Goal: Task Accomplishment & Management: Complete application form

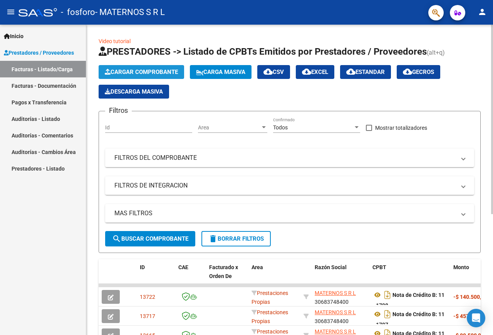
click at [105, 67] on button "Cargar Comprobante" at bounding box center [142, 72] width 86 height 14
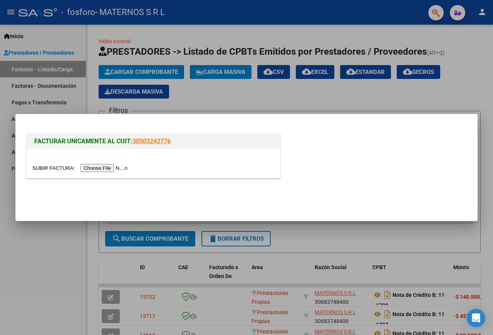
click at [50, 166] on input "file" at bounding box center [80, 168] width 97 height 8
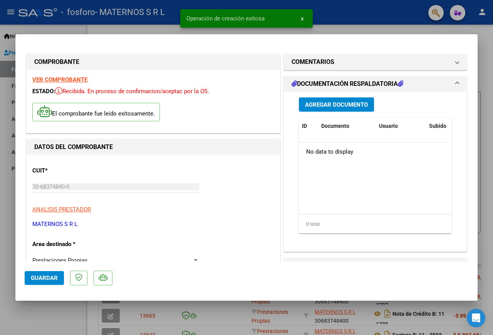
click at [319, 104] on span "Agregar Documento" at bounding box center [336, 104] width 63 height 7
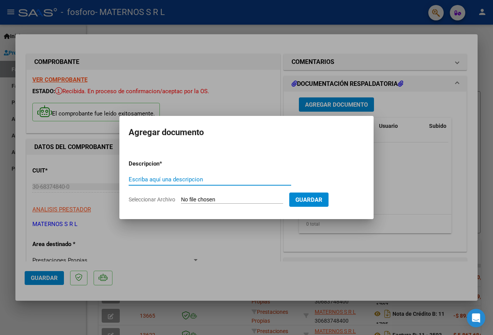
click at [186, 177] on input "Escriba aquí una descripcion" at bounding box center [210, 179] width 163 height 7
type input "NOTA DE CRÉDITO 07-5747"
click at [190, 197] on input "Seleccionar Archivo" at bounding box center [232, 199] width 102 height 7
type input "C:\fakepath\01_NCRB0007-00001882 FACT 07-5747 OSPIF.pdf"
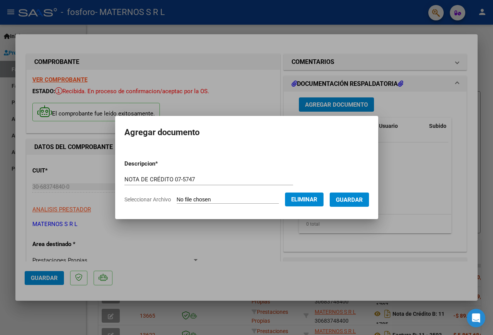
click at [336, 203] on span "Guardar" at bounding box center [349, 199] width 27 height 7
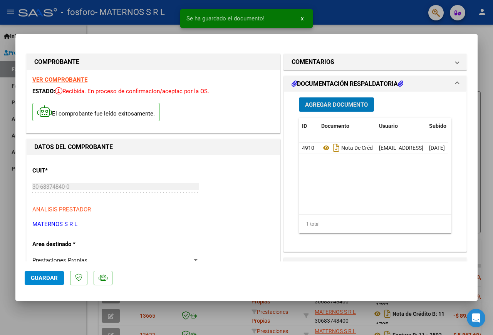
click at [485, 38] on div at bounding box center [246, 167] width 493 height 335
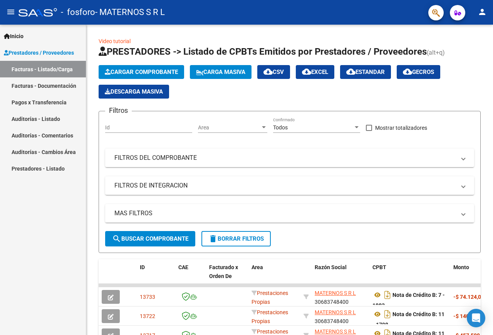
click at [38, 101] on link "Pagos x Transferencia" at bounding box center [43, 102] width 86 height 17
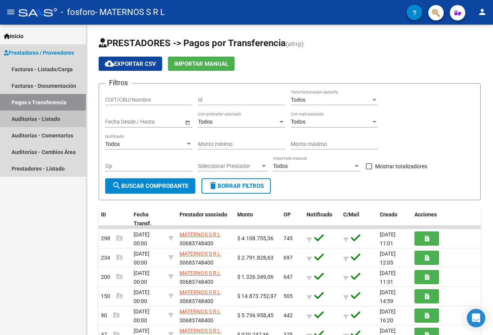
click at [50, 124] on link "Auditorías - Listado" at bounding box center [43, 119] width 86 height 17
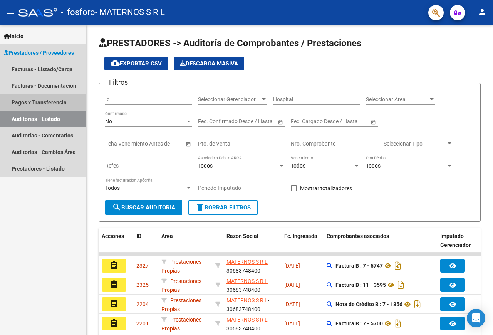
click at [49, 99] on link "Pagos x Transferencia" at bounding box center [43, 102] width 86 height 17
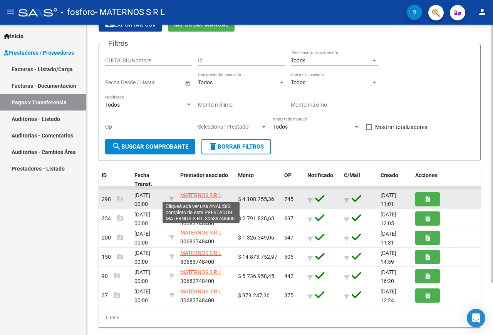
click at [216, 196] on span "MATERNOS S R L" at bounding box center [200, 195] width 41 height 6
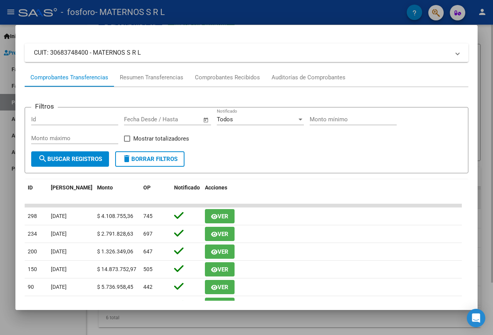
scroll to position [83, 0]
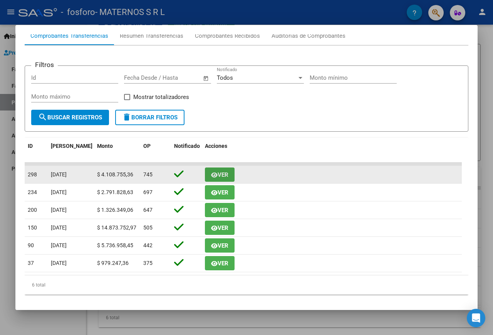
click at [216, 175] on icon "button" at bounding box center [214, 175] width 7 height 6
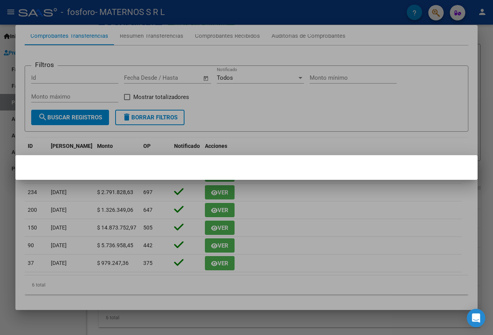
click at [339, 230] on div at bounding box center [246, 167] width 493 height 335
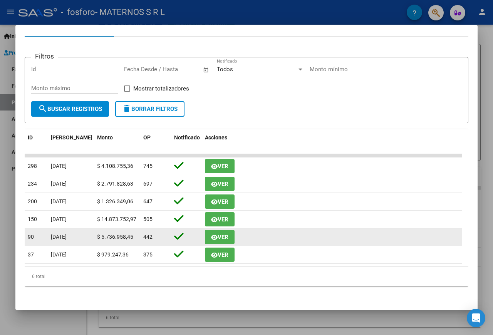
scroll to position [8, 0]
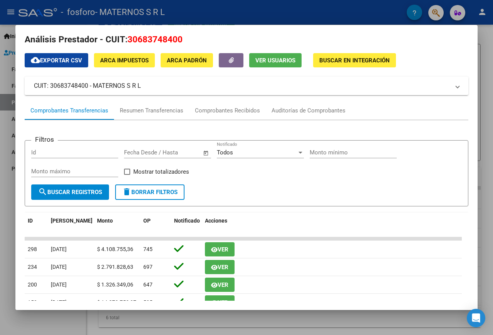
click at [486, 94] on div at bounding box center [246, 167] width 493 height 335
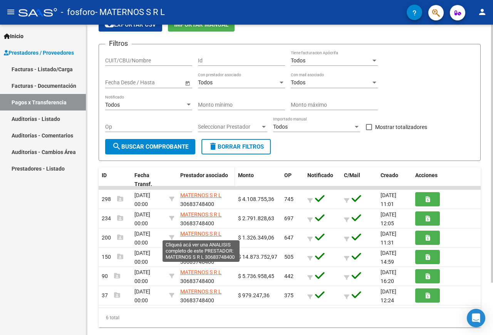
scroll to position [0, 0]
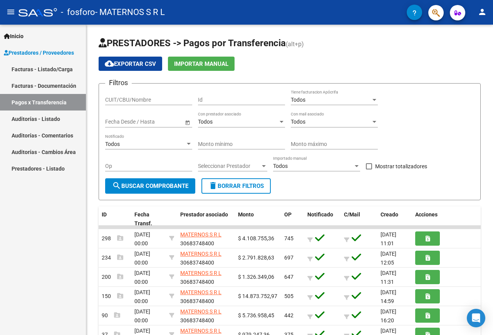
click at [65, 69] on link "Facturas - Listado/Carga" at bounding box center [43, 69] width 86 height 17
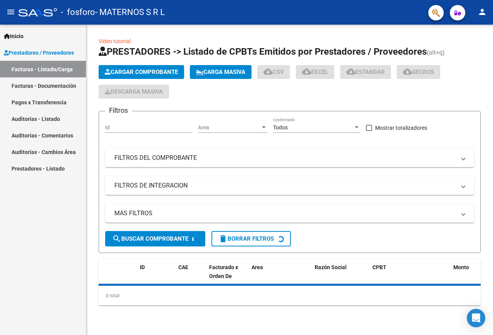
click at [65, 87] on link "Facturas - Documentación" at bounding box center [43, 85] width 86 height 17
